Goal: Task Accomplishment & Management: Manage account settings

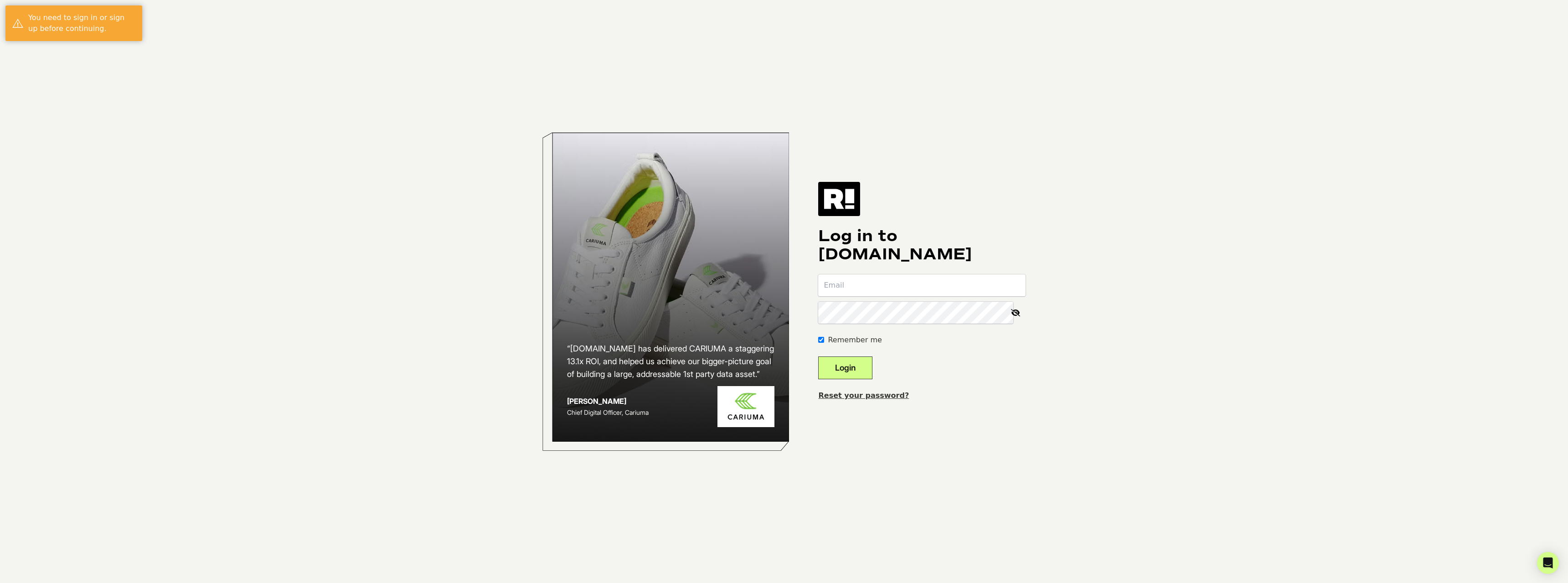
type input "[EMAIL_ADDRESS][DOMAIN_NAME]"
click at [872, 371] on button "Login" at bounding box center [845, 368] width 54 height 23
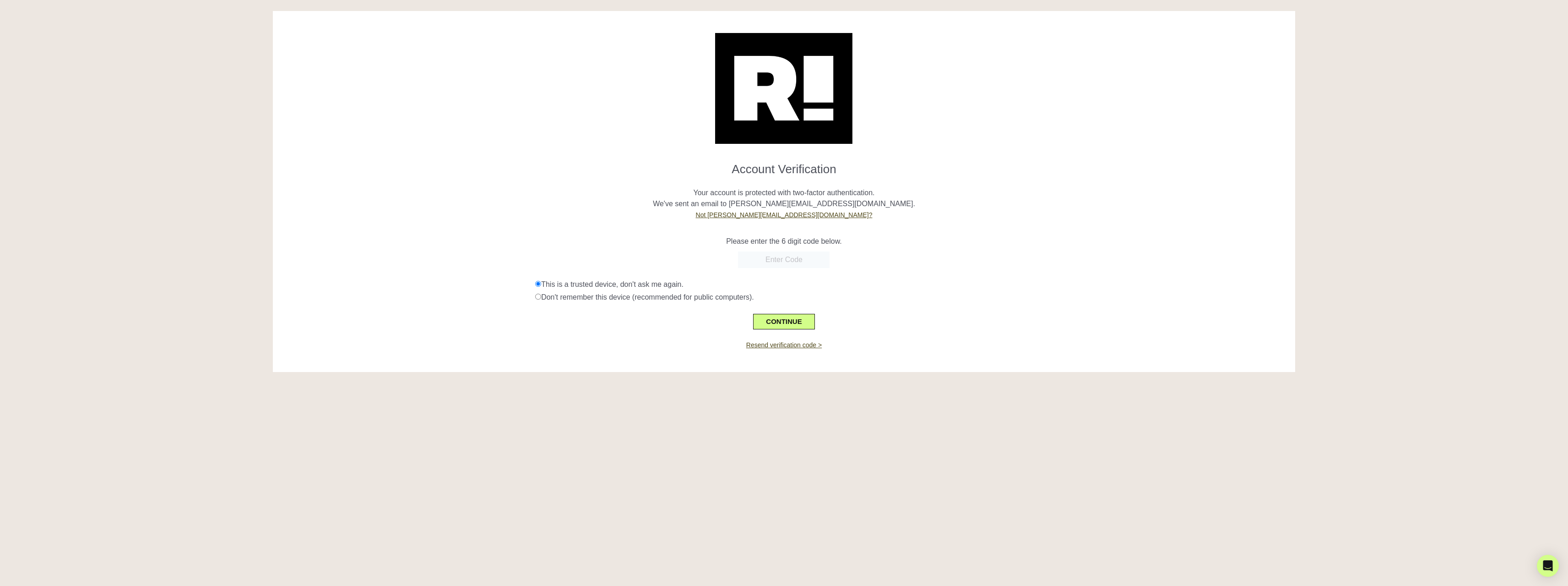
click at [792, 260] on input "text" at bounding box center [784, 259] width 92 height 17
type input "981827"
